Goal: Task Accomplishment & Management: Use online tool/utility

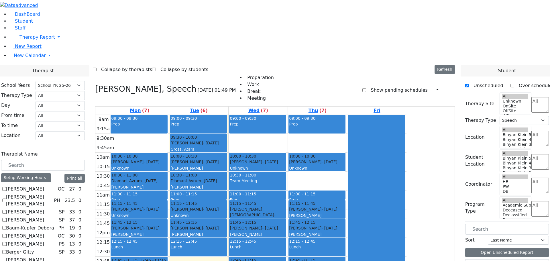
select select "212"
select select "3"
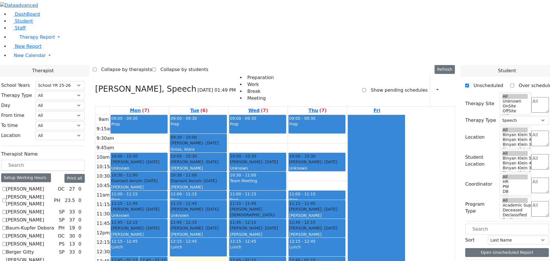
checkbox input "true"
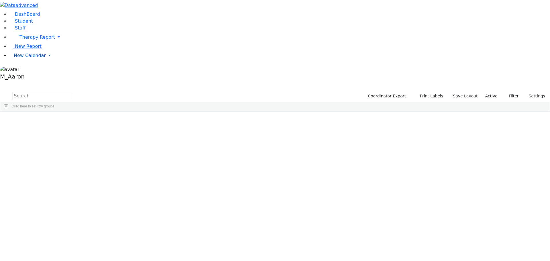
click at [24, 58] on span "New Calendar" at bounding box center [30, 55] width 32 height 5
click at [26, 70] on span "Calendar" at bounding box center [22, 66] width 21 height 5
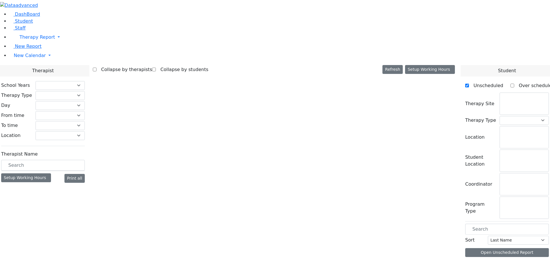
select select "212"
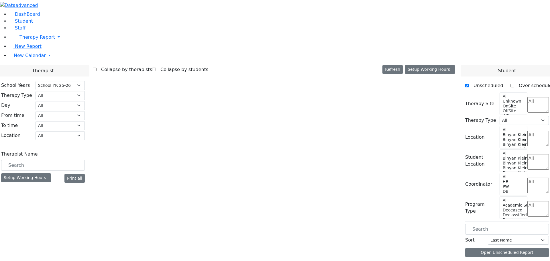
select select "3"
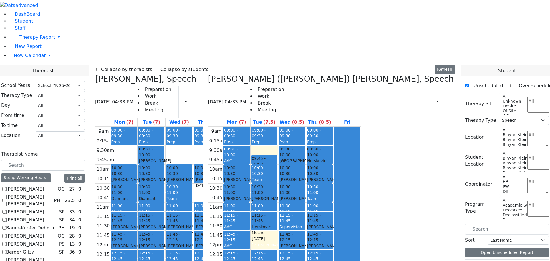
click at [95, 74] on span at bounding box center [95, 78] width 0 height 9
click at [95, 74] on icon at bounding box center [95, 78] width 0 height 9
checkbox input "false"
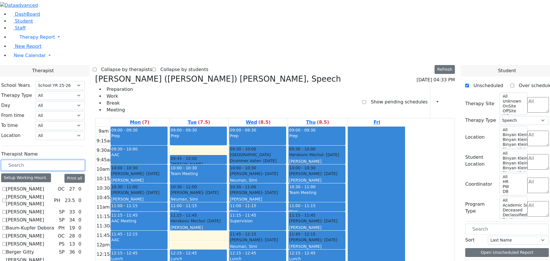
click at [82, 160] on input "text" at bounding box center [43, 165] width 84 height 11
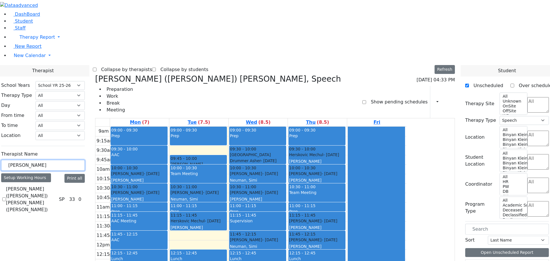
type input "eichorn"
click at [57, 186] on label "Zentman (Eichorn) Elizabeth (Nechama)" at bounding box center [31, 199] width 51 height 27
click at [6, 197] on input "Zentman (Eichorn) Elizabeth (Nechama)" at bounding box center [4, 199] width 4 height 4
checkbox input "true"
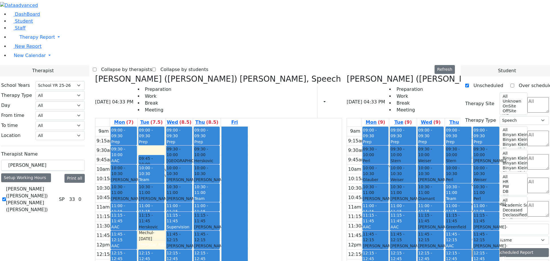
click at [95, 74] on icon at bounding box center [95, 78] width 0 height 9
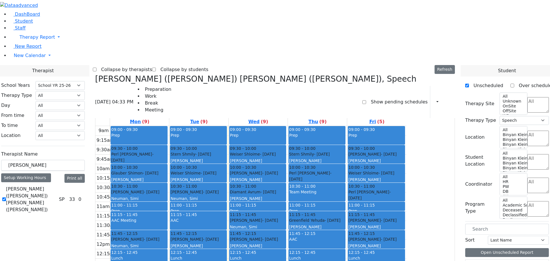
scroll to position [1, 0]
drag, startPoint x: 78, startPoint y: 98, endPoint x: 64, endPoint y: 98, distance: 13.7
click at [64, 98] on div "School Years Select School YR Summer YR 25 School YR 25-26 Summer YR 25 School …" at bounding box center [43, 147] width 93 height 142
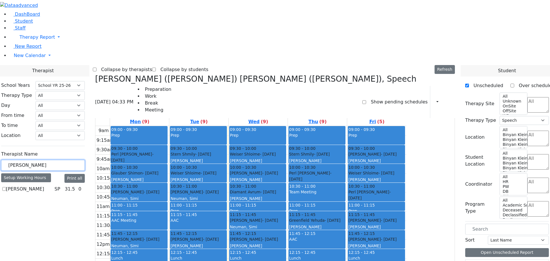
type input "wolner"
click at [44, 186] on label "Wolner Miriam" at bounding box center [25, 189] width 38 height 7
click at [6, 187] on input "Wolner Miriam" at bounding box center [4, 189] width 4 height 4
checkbox input "true"
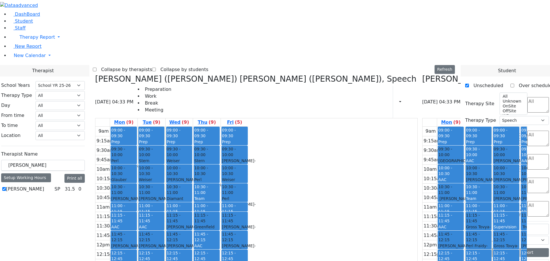
click at [95, 74] on icon at bounding box center [95, 78] width 0 height 9
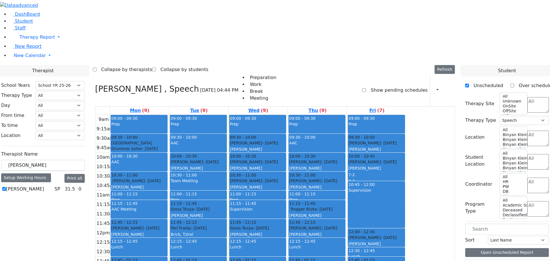
click at [95, 84] on icon at bounding box center [95, 88] width 0 height 9
select select
checkbox input "false"
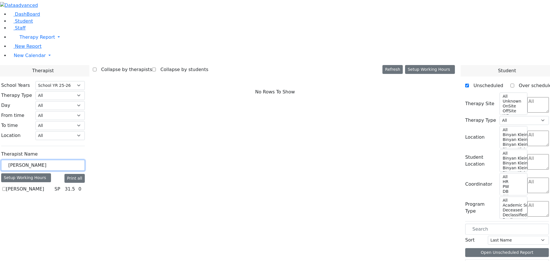
drag, startPoint x: 93, startPoint y: 99, endPoint x: 46, endPoint y: 98, distance: 47.3
type input "krausz"
click at [52, 186] on label "Krausz (Footprints) Laila" at bounding box center [29, 196] width 46 height 21
click at [6, 194] on input "Krausz (Footprints) Laila" at bounding box center [4, 196] width 4 height 4
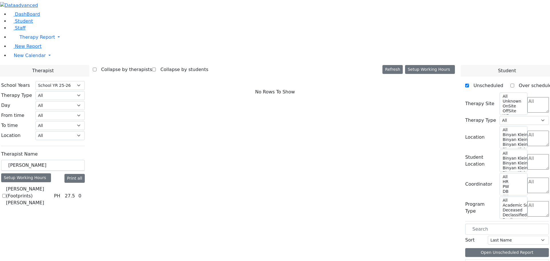
checkbox input "true"
select select "2"
